Goal: Navigation & Orientation: Find specific page/section

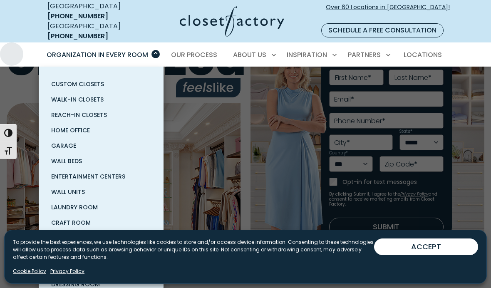
scroll to position [48, 0]
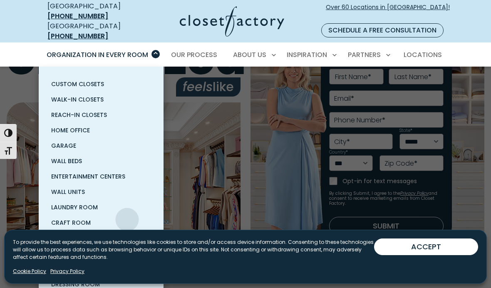
click at [120, 264] on span "Pantry & Wine Storage" at bounding box center [88, 268] width 74 height 8
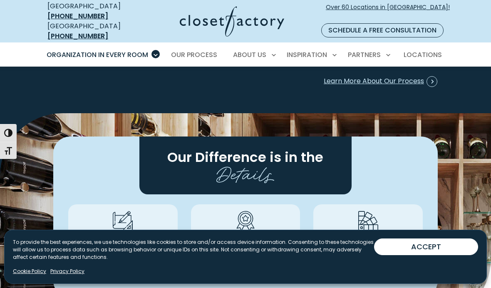
scroll to position [2280, 0]
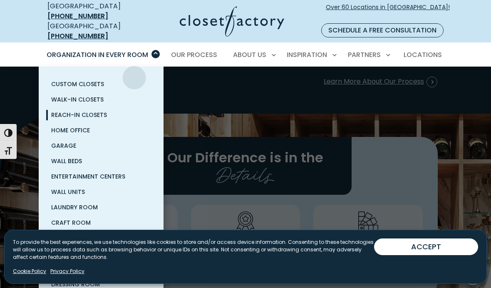
click at [96, 111] on span "Reach-In Closets" at bounding box center [79, 115] width 56 height 8
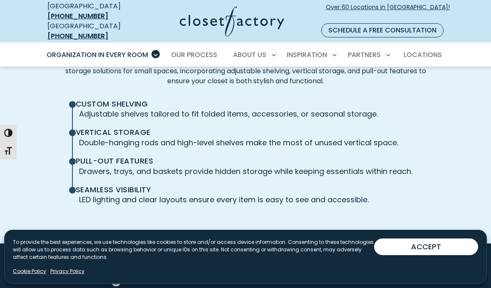
scroll to position [1826, 0]
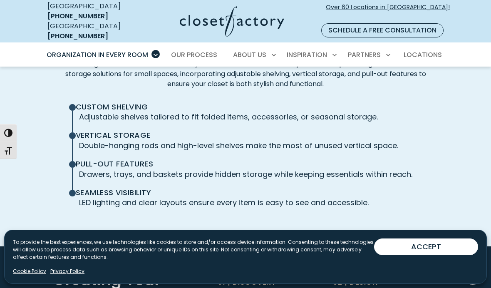
click at [132, 131] on span "Vertical Storage" at bounding box center [242, 135] width 333 height 9
click at [114, 131] on span "Vertical Storage" at bounding box center [242, 135] width 333 height 9
click at [136, 131] on span "Vertical Storage" at bounding box center [242, 135] width 333 height 9
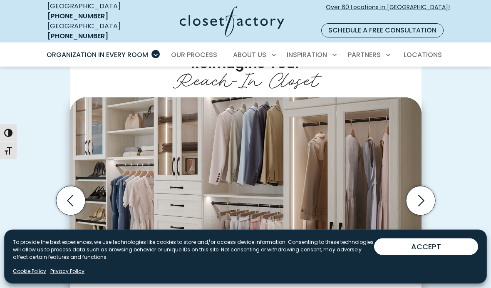
scroll to position [0, 0]
